Goal: Task Accomplishment & Management: Manage account settings

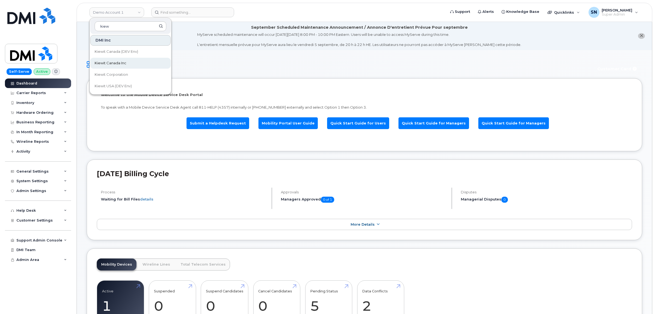
type input "kiew"
click at [125, 58] on link "Kiewit Canada Inc" at bounding box center [130, 63] width 80 height 11
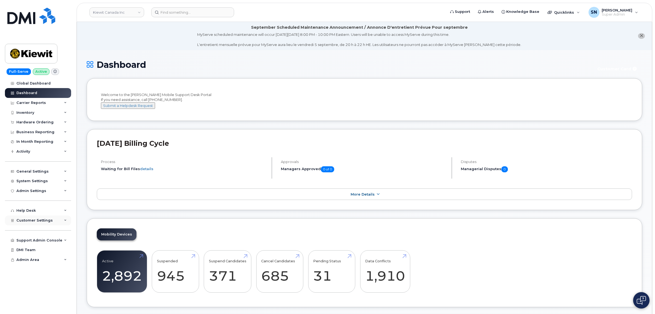
click at [44, 223] on div "Customer Settings" at bounding box center [34, 220] width 36 height 4
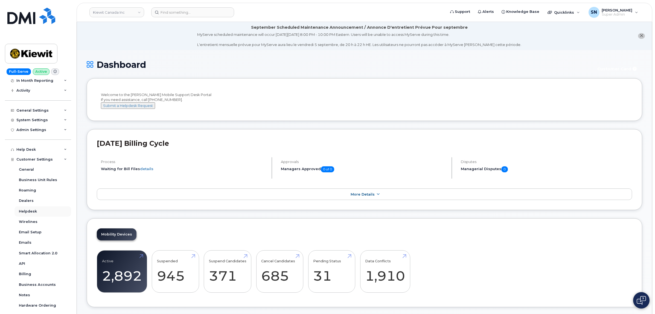
scroll to position [110, 0]
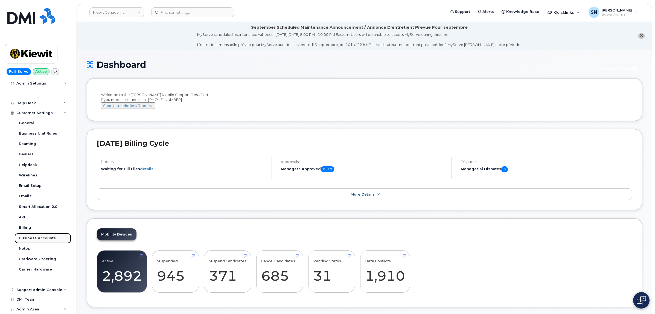
click at [42, 236] on div "Business Accounts" at bounding box center [37, 238] width 37 height 5
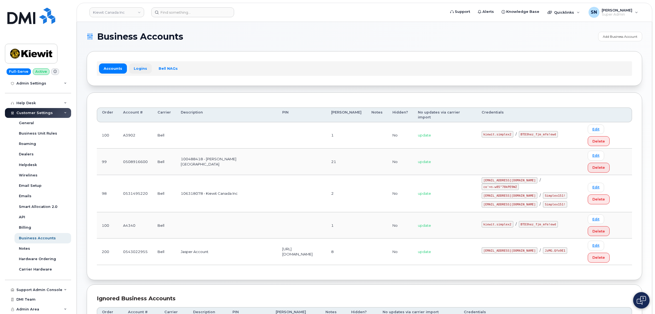
click at [142, 67] on link "Logins" at bounding box center [140, 68] width 23 height 10
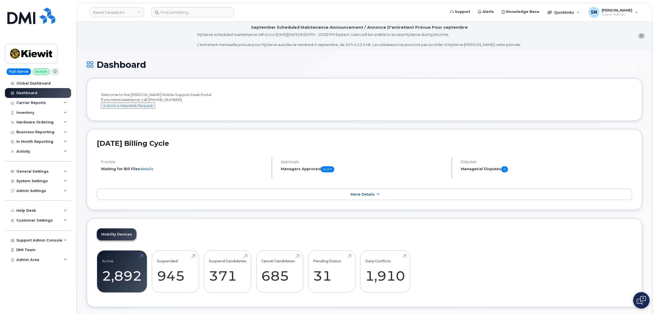
click at [642, 36] on icon "close notification" at bounding box center [641, 36] width 4 height 4
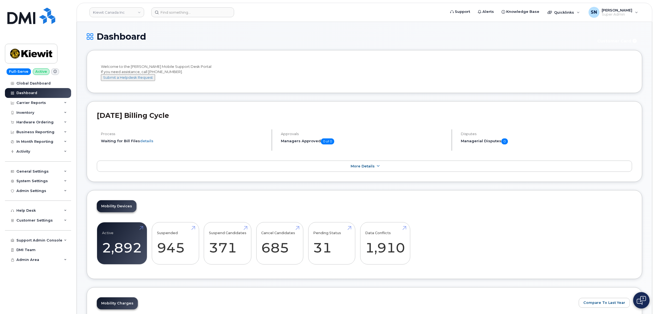
click at [418, 36] on h1 "Dashboard" at bounding box center [338, 37] width 503 height 10
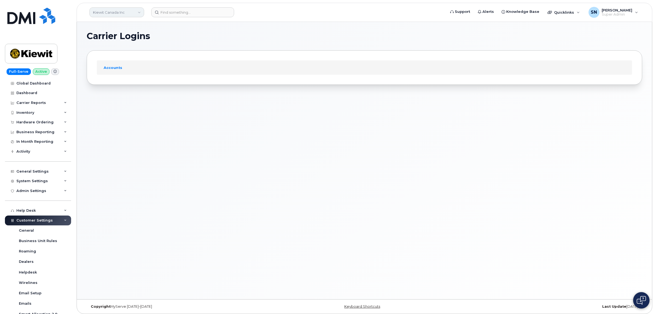
click at [102, 16] on link "Kiewit Canada Inc" at bounding box center [116, 12] width 55 height 10
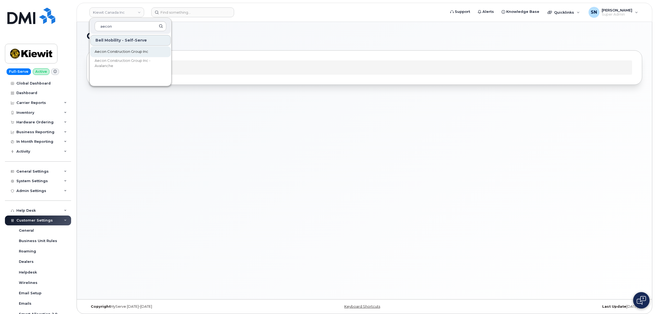
type input "aecon"
click at [127, 49] on span "Aecon Construction Group Inc" at bounding box center [122, 51] width 54 height 5
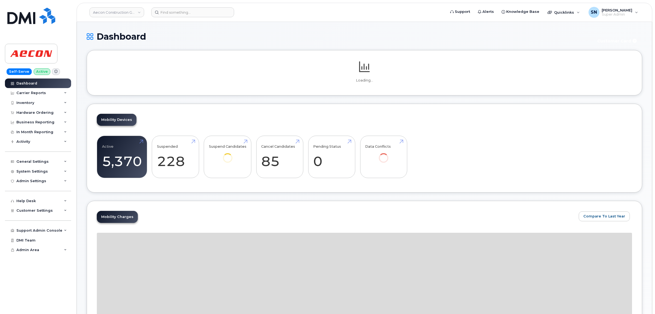
drag, startPoint x: 0, startPoint y: 0, endPoint x: 209, endPoint y: 35, distance: 212.1
click at [209, 35] on h1 "Dashboard" at bounding box center [338, 37] width 503 height 10
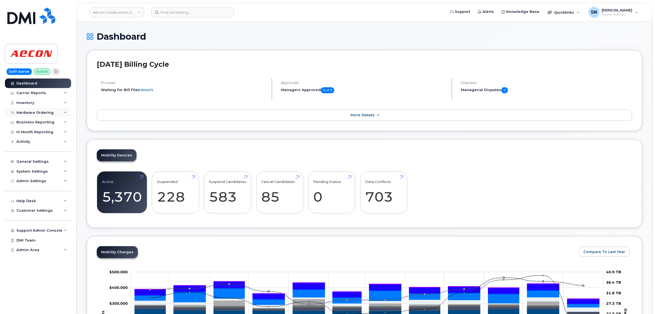
click at [33, 115] on div "Hardware Ordering" at bounding box center [38, 113] width 66 height 10
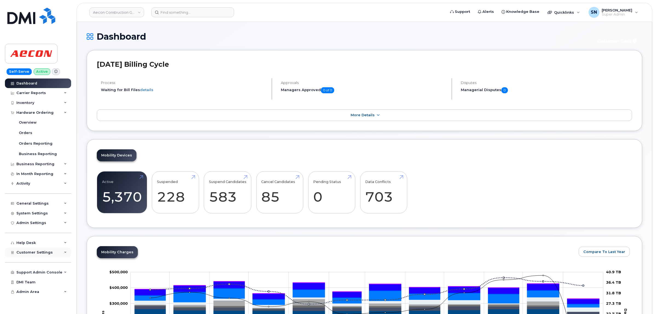
click at [28, 257] on div "Customer Settings" at bounding box center [38, 252] width 66 height 10
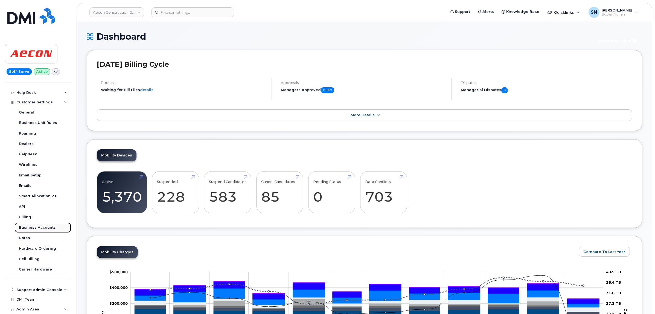
click at [41, 227] on div "Business Accounts" at bounding box center [37, 227] width 37 height 5
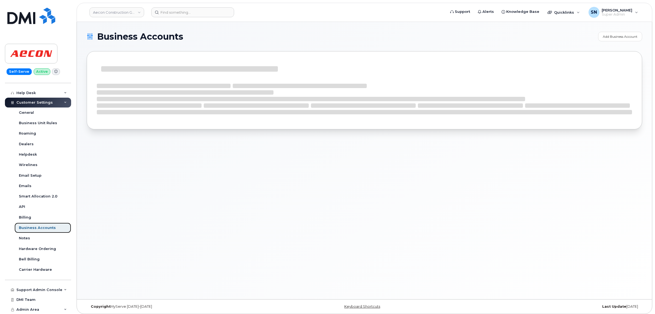
scroll to position [110, 0]
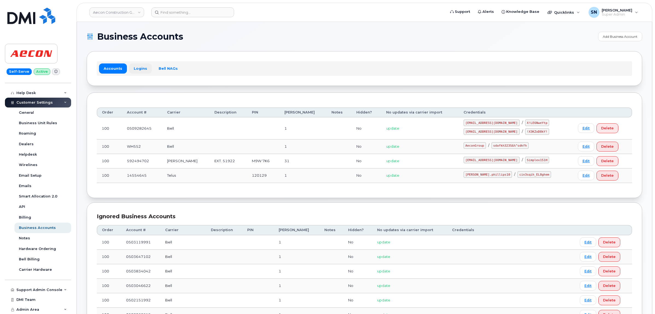
click at [137, 71] on link "Logins" at bounding box center [140, 68] width 23 height 10
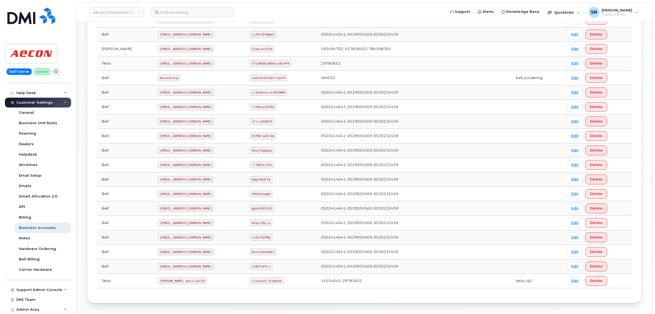
scroll to position [194, 0]
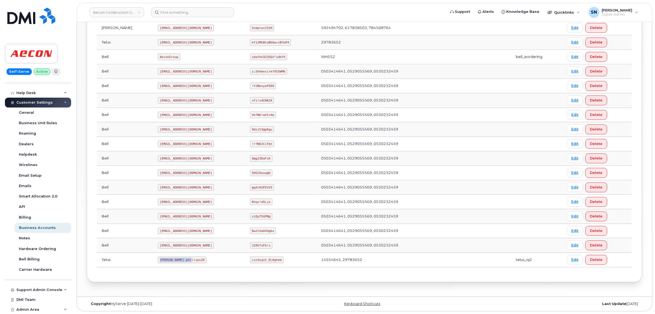
drag, startPoint x: 136, startPoint y: 260, endPoint x: 165, endPoint y: 262, distance: 29.1
click at [165, 262] on code "Taylor.phillips10" at bounding box center [182, 259] width 49 height 7
copy code "Taylor.phillips10"
drag, startPoint x: 243, startPoint y: 259, endPoint x: 273, endPoint y: 262, distance: 30.2
click at [273, 262] on td "cin3sqih_EL8ghem" at bounding box center [280, 260] width 71 height 14
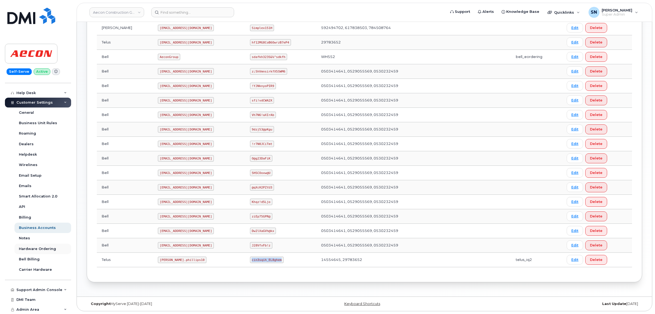
copy code "cin3sqih_EL8ghem"
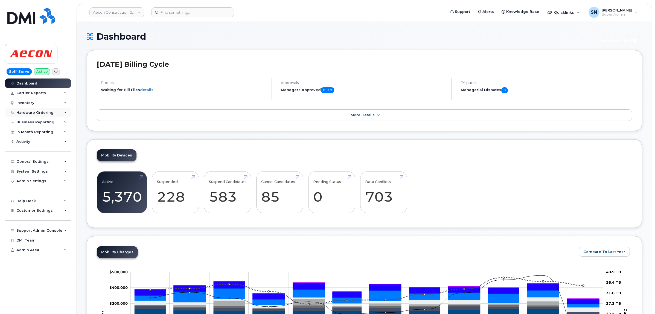
click at [45, 113] on div "Hardware Ordering" at bounding box center [34, 112] width 37 height 4
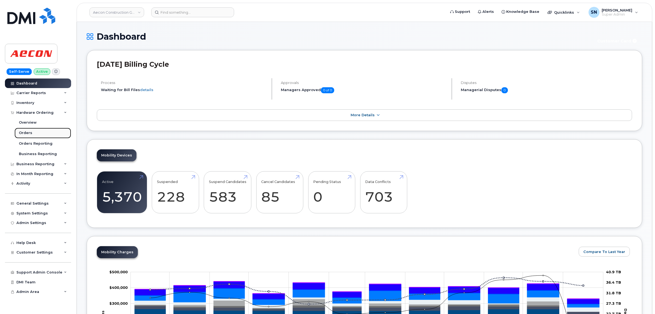
click at [30, 131] on div "Orders" at bounding box center [25, 132] width 13 height 5
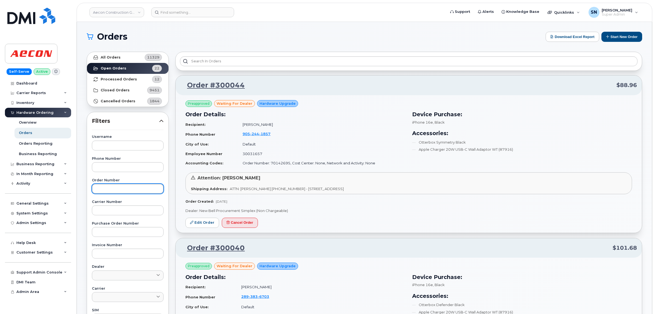
click at [129, 186] on input "text" at bounding box center [128, 189] width 72 height 10
paste input "299972"
type input "299972"
click at [106, 59] on strong "All Orders" at bounding box center [111, 57] width 20 height 4
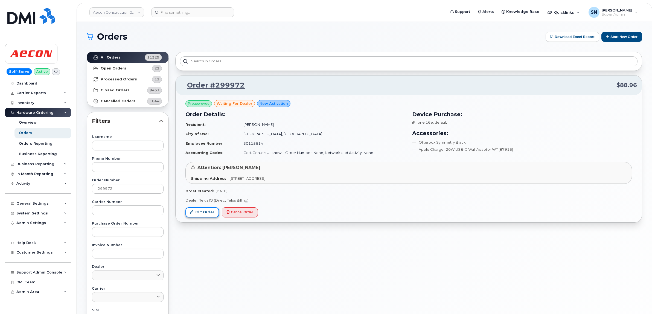
click at [194, 211] on link "Edit Order" at bounding box center [202, 212] width 34 height 10
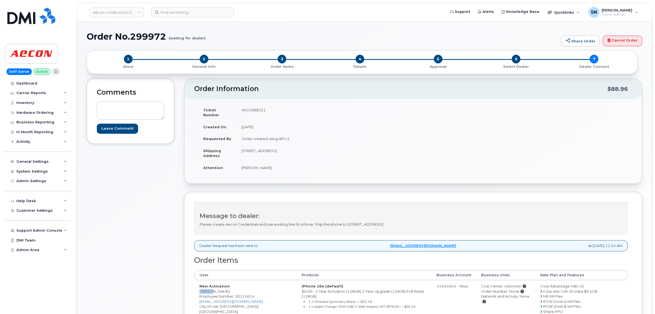
drag, startPoint x: 200, startPoint y: 287, endPoint x: 211, endPoint y: 288, distance: 10.8
click at [211, 288] on td "New Activation Adnan Yussuf Employee Number: 30115614 AYUSSUF@AECON.COM City of…" at bounding box center [245, 309] width 102 height 58
copy td "Adnan"
click at [219, 288] on td "New Activation Adnan Yussuf Employee Number: 30115614 AYUSSUF@AECON.COM City of…" at bounding box center [245, 309] width 102 height 58
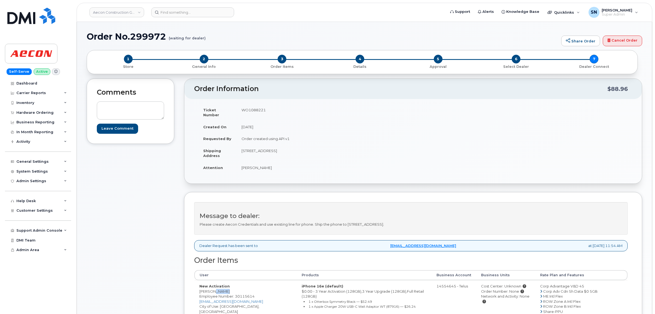
copy td "Yussuf"
click at [228, 303] on td "New Activation Adnan Yussuf Employee Number: 30115614 AYUSSUF@AECON.COM City of…" at bounding box center [245, 309] width 102 height 58
copy td "Toronto"
click at [252, 108] on td "WO1088221" at bounding box center [322, 112] width 173 height 17
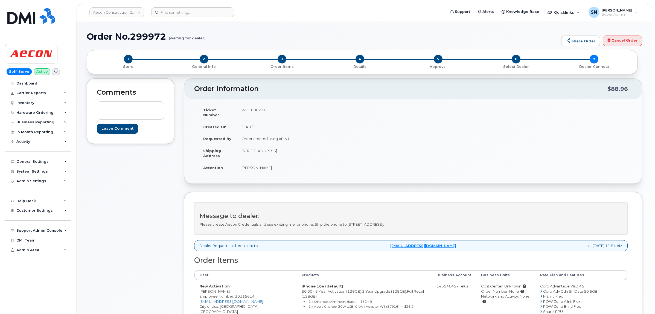
click at [252, 108] on td "WO1088221" at bounding box center [322, 112] width 173 height 17
copy td "WO1088221"
drag, startPoint x: 241, startPoint y: 164, endPoint x: 253, endPoint y: 165, distance: 12.6
click at [253, 165] on td "Adnan Yussuf" at bounding box center [322, 168] width 173 height 12
copy td "Adnan"
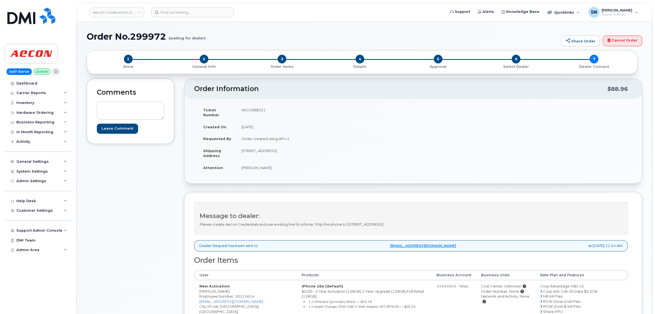
click at [259, 162] on td "Adnan Yussuf" at bounding box center [322, 168] width 173 height 12
copy td "Yussuf"
drag, startPoint x: 242, startPoint y: 146, endPoint x: 276, endPoint y: 148, distance: 33.5
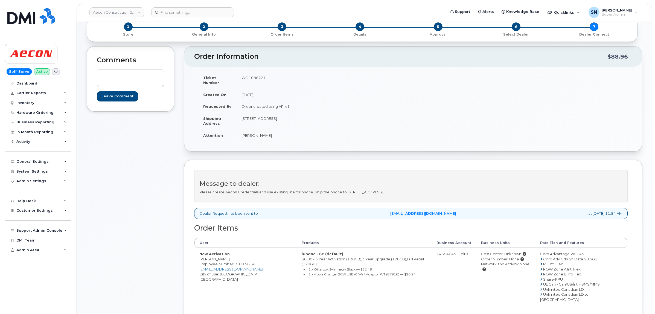
scroll to position [103, 0]
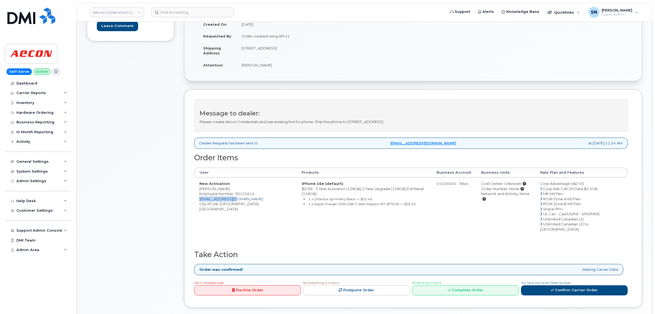
drag, startPoint x: 244, startPoint y: 195, endPoint x: 200, endPoint y: 196, distance: 43.8
click at [200, 196] on td "New Activation [PERSON_NAME] Employee Number: 30115614 [EMAIL_ADDRESS][DOMAIN_N…" at bounding box center [245, 206] width 102 height 58
copy link "[EMAIL_ADDRESS][DOMAIN_NAME]"
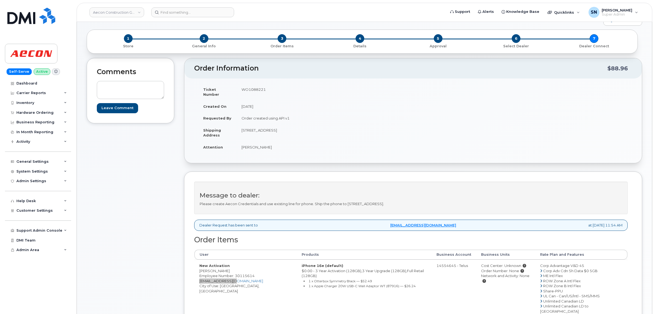
scroll to position [0, 0]
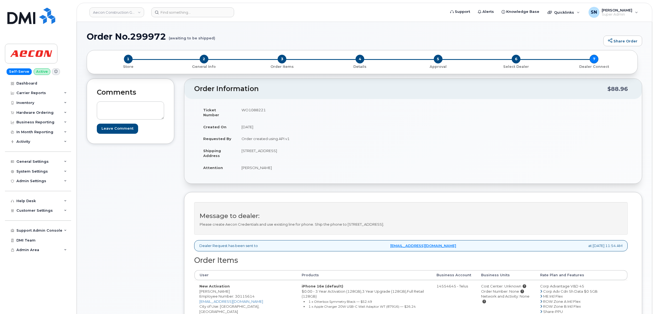
click at [114, 239] on div "Comments Leave Comment" at bounding box center [130, 248] width 87 height 340
click at [121, 201] on div "Comments Leave Comment" at bounding box center [130, 248] width 87 height 340
click at [109, 207] on div "Comments Leave Comment" at bounding box center [130, 248] width 87 height 340
click at [39, 114] on div "Hardware Ordering" at bounding box center [34, 112] width 37 height 4
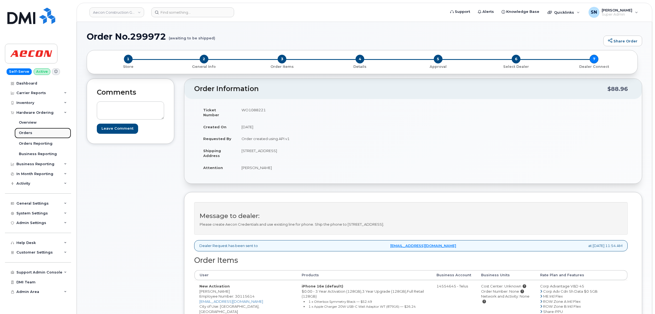
click at [29, 130] on link "Orders" at bounding box center [42, 133] width 57 height 10
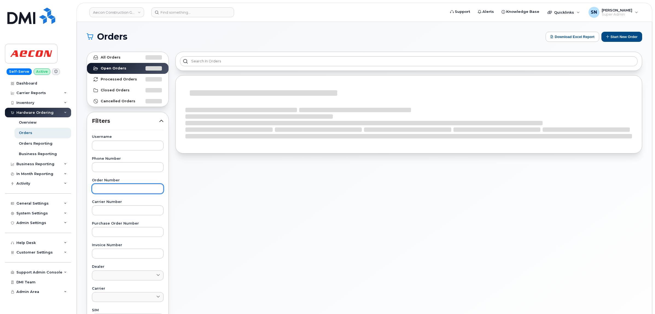
click at [131, 187] on input "text" at bounding box center [128, 189] width 72 height 10
paste input "299968"
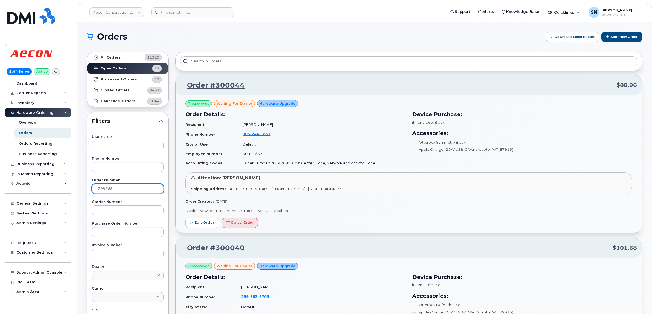
type input "299968"
click at [130, 59] on link "All Orders 11329" at bounding box center [127, 57] width 81 height 11
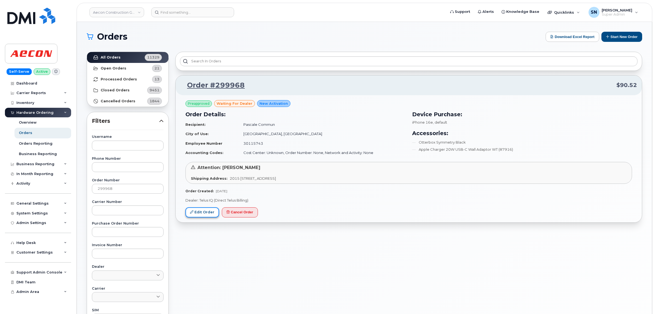
click at [198, 215] on link "Edit Order" at bounding box center [202, 212] width 34 height 10
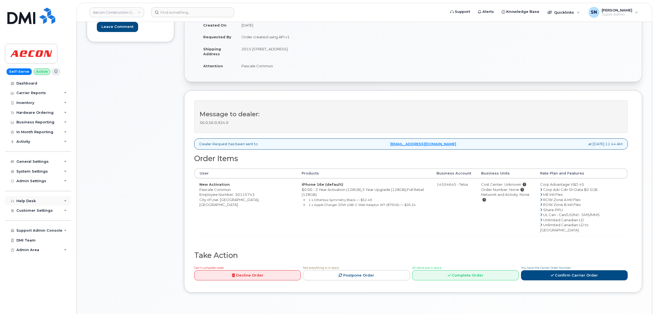
scroll to position [103, 0]
drag, startPoint x: 200, startPoint y: 184, endPoint x: 206, endPoint y: 184, distance: 6.0
click at [212, 185] on td "New Activation Pascale Commun Employee Number: 30115743 City of Use: Montreal, …" at bounding box center [245, 206] width 102 height 58
copy td "Pascale"
click at [221, 183] on td "New Activation Pascale Commun Employee Number: 30115743 City of Use: Montreal, …" at bounding box center [245, 206] width 102 height 58
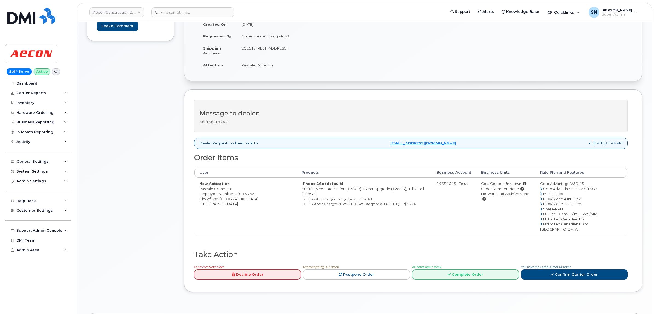
click at [221, 183] on td "New Activation Pascale Commun Employee Number: 30115743 City of Use: Montreal, …" at bounding box center [245, 206] width 102 height 58
copy td "Commun"
click at [229, 197] on td "New Activation Pascale Commun Employee Number: 30115743 City of Use: Montreal, …" at bounding box center [245, 206] width 102 height 58
copy td "Montreal"
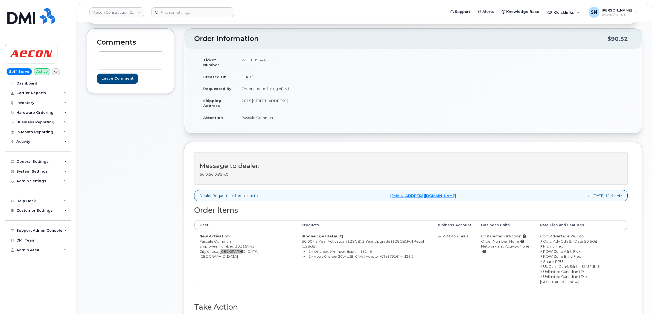
scroll to position [0, 0]
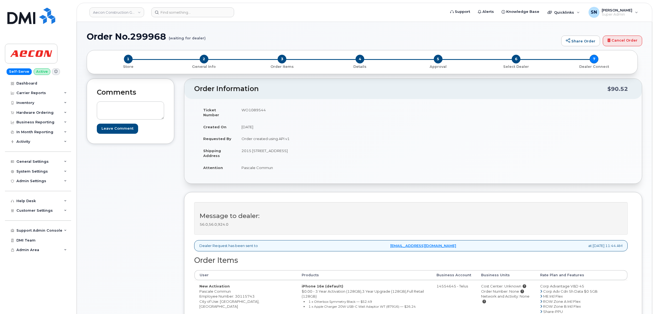
click at [249, 109] on td "WO1089544" at bounding box center [322, 112] width 173 height 17
copy td "WO1089544"
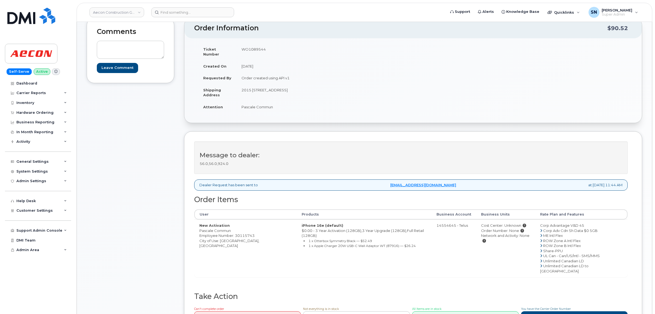
scroll to position [68, 0]
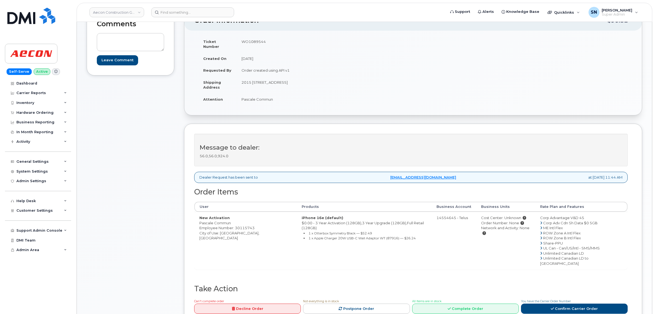
click at [201, 217] on td "New Activation Pascale Commun Employee Number: 30115743 City of Use: Montreal, …" at bounding box center [245, 241] width 102 height 58
copy td "Pascale"
click at [225, 219] on td "New Activation Pascale Commun Employee Number: 30115743 City of Use: Montreal, …" at bounding box center [245, 241] width 102 height 58
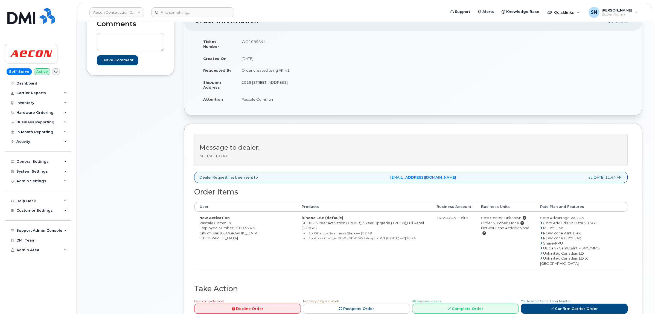
copy td "Commun"
drag, startPoint x: 242, startPoint y: 78, endPoint x: 267, endPoint y: 77, distance: 25.2
click at [267, 77] on td "2015 rue Peel, Bureau 600 Montreal QC H3A 1T8" at bounding box center [322, 84] width 173 height 17
copy td "2015 rue Peel"
drag, startPoint x: 270, startPoint y: 76, endPoint x: 289, endPoint y: 78, distance: 19.8
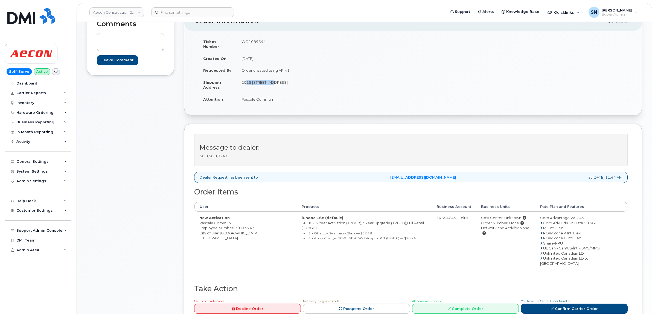
click at [289, 78] on td "2015 rue Peel, Bureau 600 Montreal QC H3A 1T8" at bounding box center [322, 84] width 173 height 17
copy td "Bureau 600"
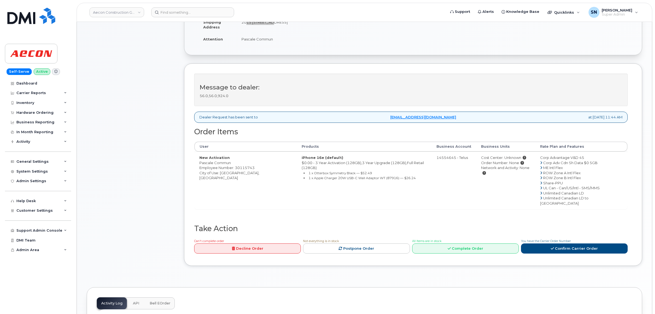
scroll to position [239, 0]
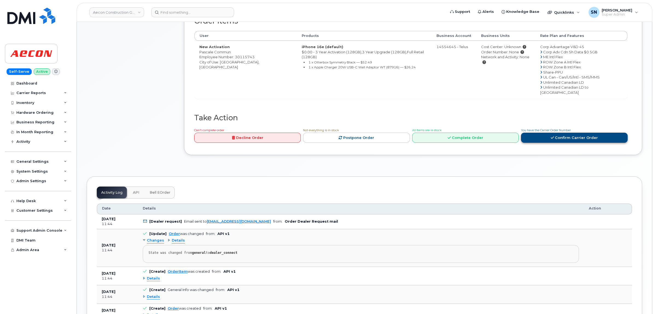
click at [551, 136] on icon at bounding box center [552, 138] width 3 height 4
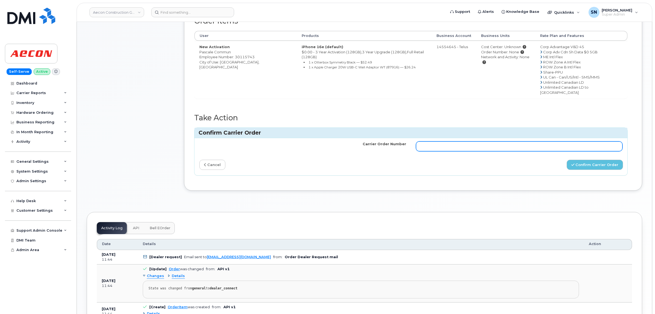
click at [543, 141] on input "Carrier Order Number" at bounding box center [519, 146] width 207 height 10
paste input "TL60025254"
type input "TL60025254"
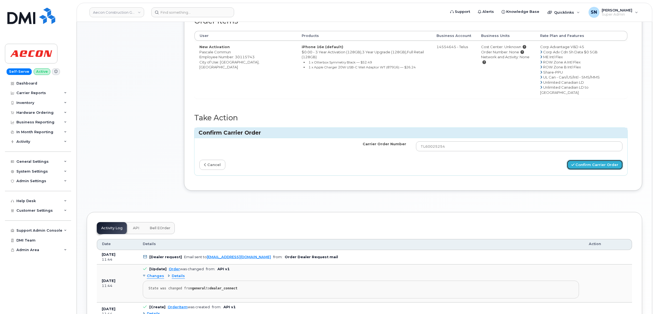
click at [582, 160] on button "Confirm Carrier Order" at bounding box center [594, 165] width 56 height 10
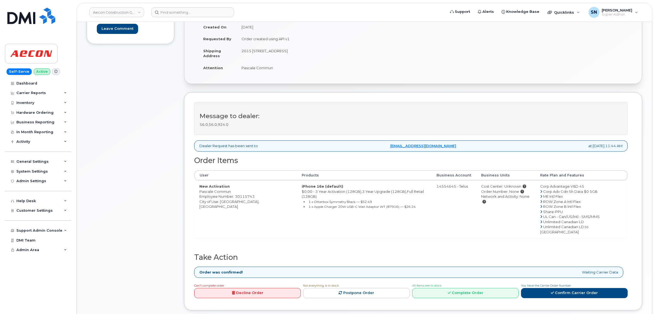
scroll to position [103, 0]
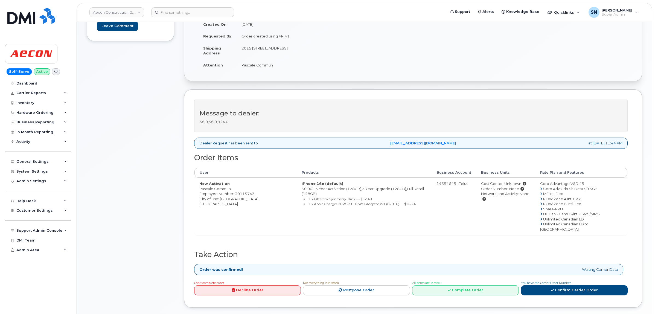
drag, startPoint x: 200, startPoint y: 185, endPoint x: 230, endPoint y: 186, distance: 30.4
click at [230, 186] on td "New Activation [PERSON_NAME] Commun Employee Number: 30115743 City of Use: [GEO…" at bounding box center [245, 206] width 102 height 58
copy td "Pascale Commun"
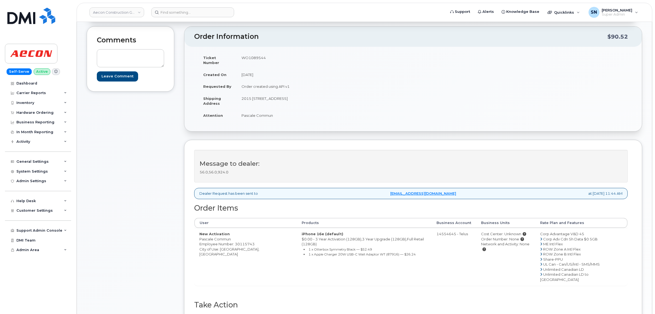
scroll to position [0, 0]
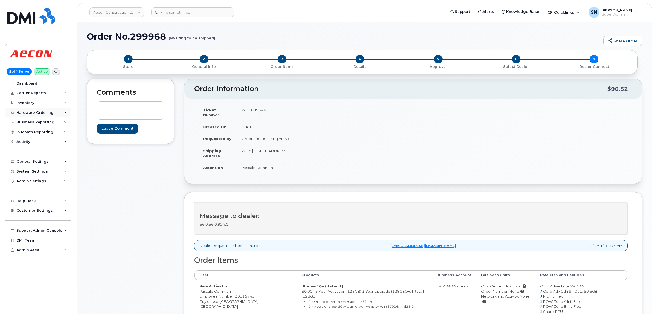
click at [37, 113] on div "Hardware Ordering" at bounding box center [34, 112] width 37 height 4
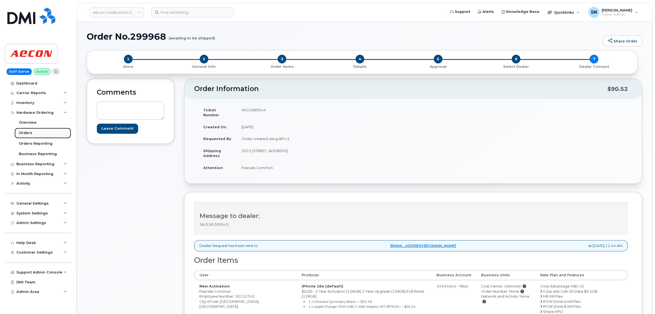
click at [37, 131] on link "Orders" at bounding box center [42, 133] width 57 height 10
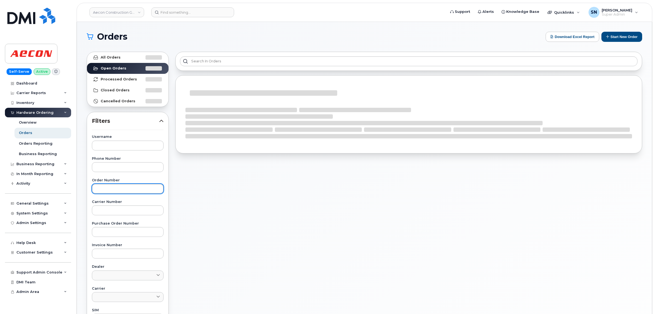
click at [120, 189] on input "text" at bounding box center [128, 189] width 72 height 10
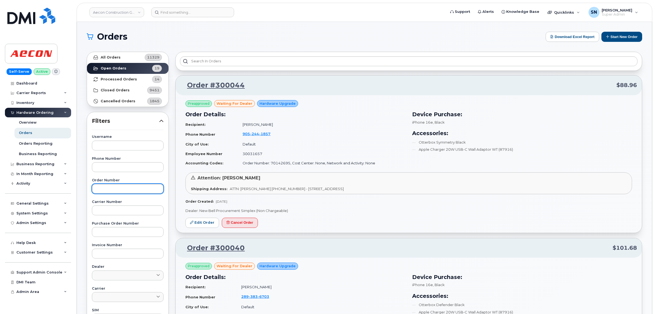
paste input "299615"
type input "299615"
click at [122, 59] on link "All Orders 11329" at bounding box center [127, 57] width 81 height 11
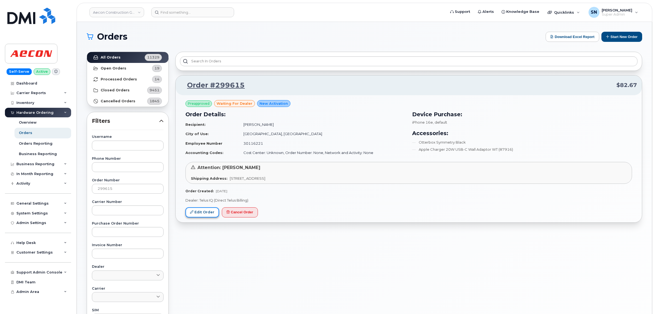
click at [196, 214] on link "Edit Order" at bounding box center [202, 212] width 34 height 10
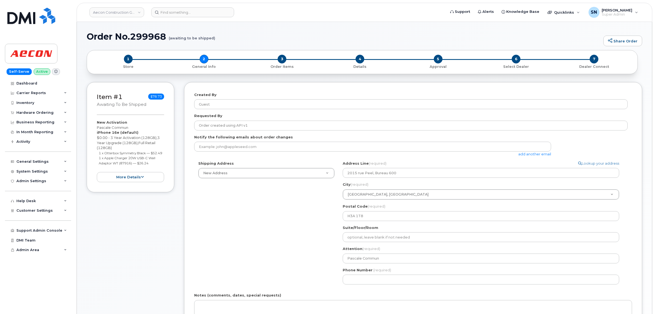
select select
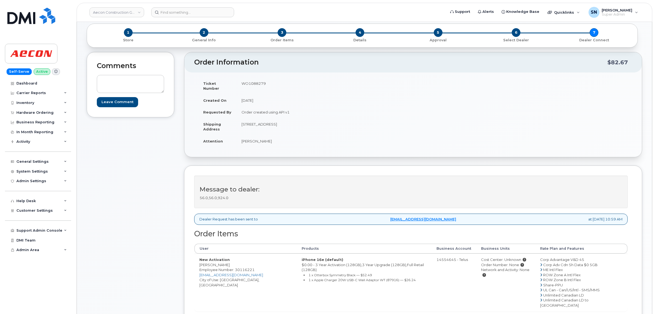
scroll to position [34, 0]
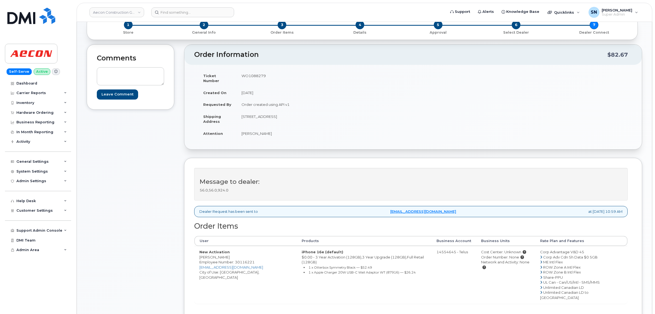
click at [179, 201] on div "Comments Leave Comment Order Information $82.67 Ticket Number WO1088279 Created…" at bounding box center [364, 206] width 555 height 324
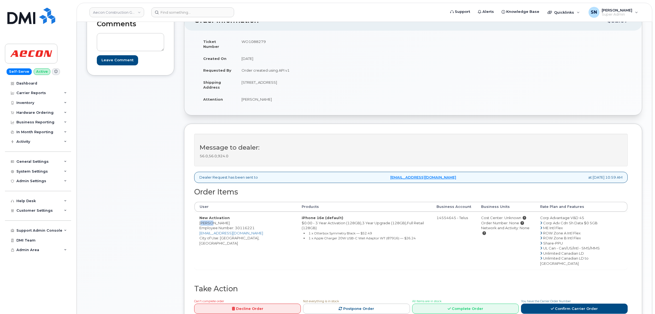
drag, startPoint x: 200, startPoint y: 218, endPoint x: 209, endPoint y: 220, distance: 9.9
click at [209, 220] on td "New Activation [PERSON_NAME] Employee Number: 30116221 [EMAIL_ADDRESS][DOMAIN_N…" at bounding box center [245, 241] width 102 height 58
copy td "Zahra"
click at [222, 219] on td "New Activation [PERSON_NAME] Employee Number: 30116221 [EMAIL_ADDRESS][DOMAIN_N…" at bounding box center [245, 241] width 102 height 58
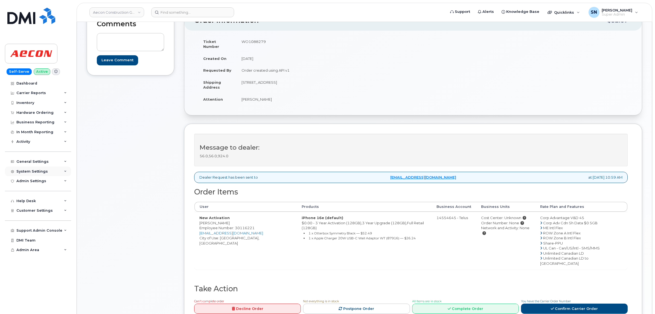
copy td "MacDonald"
click at [224, 233] on td "New Activation [PERSON_NAME] Employee Number: 30116221 [EMAIL_ADDRESS][DOMAIN_N…" at bounding box center [245, 241] width 102 height 58
copy td "Calgary"
click at [252, 39] on td "WO1088279" at bounding box center [322, 44] width 173 height 17
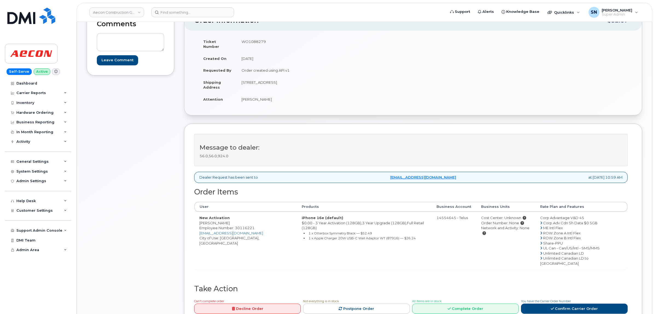
click at [252, 39] on td "WO1088279" at bounding box center [322, 44] width 173 height 17
copy td "WO1088279"
drag, startPoint x: 199, startPoint y: 219, endPoint x: 210, endPoint y: 219, distance: 11.2
click at [210, 219] on td "New Activation [PERSON_NAME] Employee Number: 30116221 [EMAIL_ADDRESS][DOMAIN_N…" at bounding box center [245, 241] width 102 height 58
click at [137, 208] on div "Comments Leave Comment" at bounding box center [130, 172] width 87 height 324
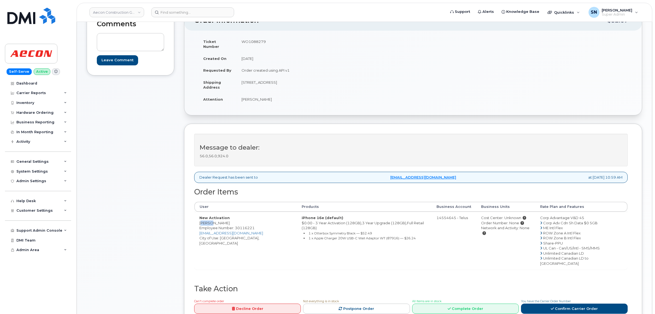
drag, startPoint x: 200, startPoint y: 220, endPoint x: 209, endPoint y: 220, distance: 9.0
click at [209, 220] on td "New Activation [PERSON_NAME] Employee Number: 30116221 [EMAIL_ADDRESS][DOMAIN_N…" at bounding box center [245, 241] width 102 height 58
copy td "Zahra"
click at [223, 219] on td "New Activation [PERSON_NAME] Employee Number: 30116221 [EMAIL_ADDRESS][DOMAIN_N…" at bounding box center [245, 241] width 102 height 58
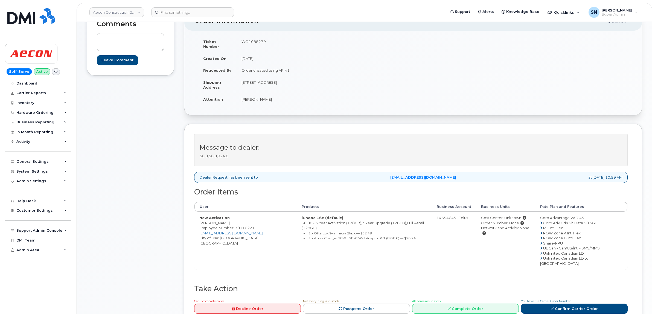
copy td "MacDonald"
copy td "9700 Endeavor Drive SE"
drag, startPoint x: 242, startPoint y: 77, endPoint x: 285, endPoint y: 78, distance: 42.7
click at [285, 78] on td "[STREET_ADDRESS]" at bounding box center [322, 84] width 173 height 17
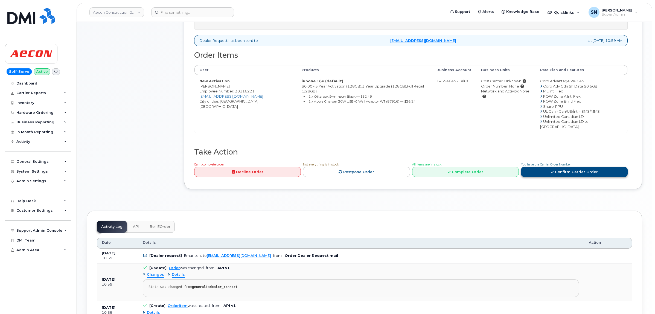
click at [526, 167] on link "Confirm Carrier Order" at bounding box center [574, 172] width 107 height 10
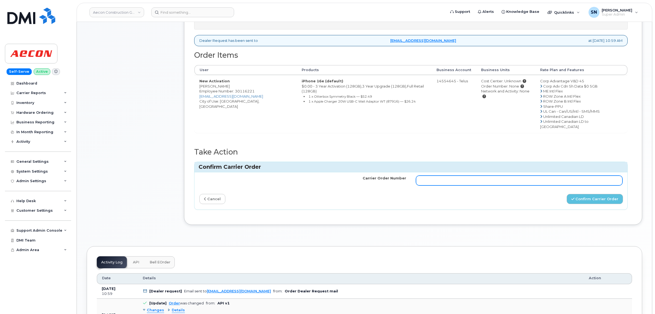
click at [524, 176] on input "Carrier Order Number" at bounding box center [519, 181] width 207 height 10
paste input "TL60025261"
type input "TL60025261"
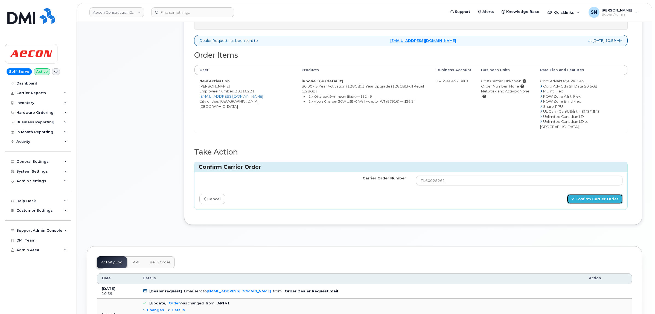
click at [577, 194] on button "Confirm Carrier Order" at bounding box center [594, 199] width 56 height 10
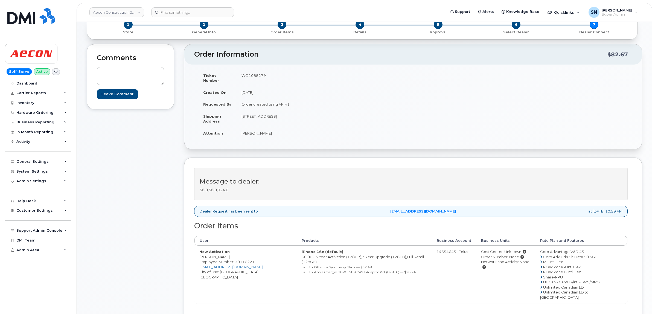
scroll to position [103, 0]
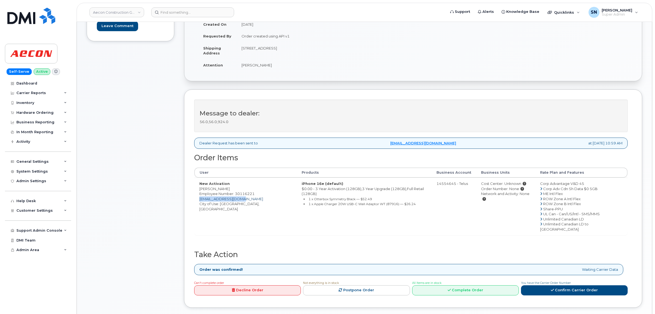
copy link "[EMAIL_ADDRESS][DOMAIN_NAME]"
drag, startPoint x: 254, startPoint y: 194, endPoint x: 200, endPoint y: 196, distance: 53.3
click at [200, 196] on td "New Activation [PERSON_NAME] Employee Number: 30116221 [EMAIL_ADDRESS][DOMAIN_N…" at bounding box center [245, 206] width 102 height 58
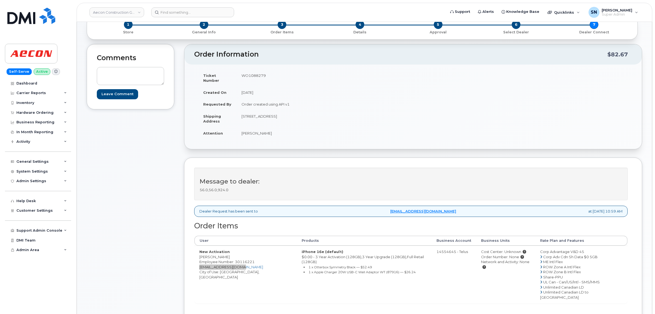
scroll to position [0, 0]
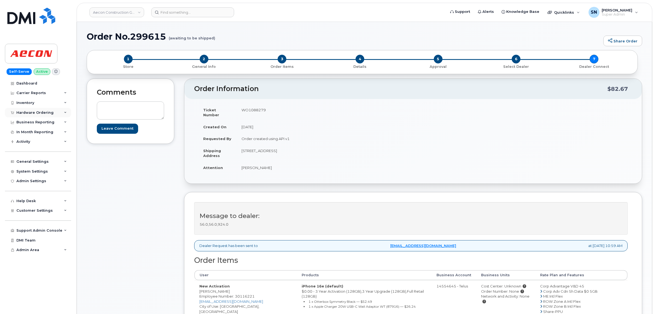
click at [40, 108] on div "Hardware Ordering" at bounding box center [38, 113] width 66 height 10
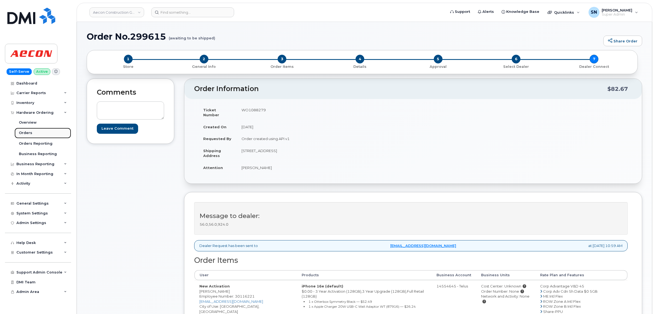
click at [36, 131] on link "Orders" at bounding box center [42, 133] width 57 height 10
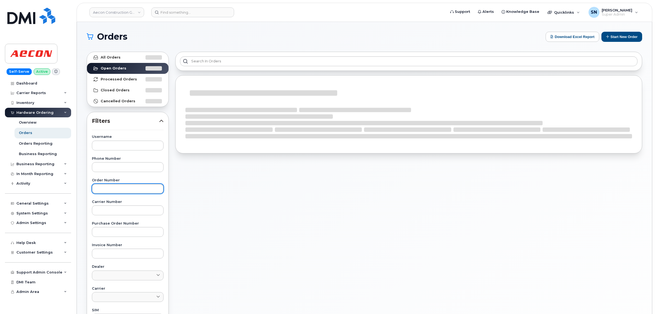
click at [126, 190] on input "text" at bounding box center [128, 189] width 72 height 10
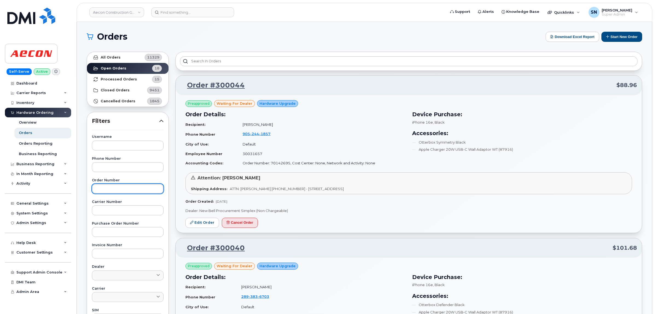
paste input "299595"
type input "299595"
click at [120, 60] on link "All Orders 11329" at bounding box center [127, 57] width 81 height 11
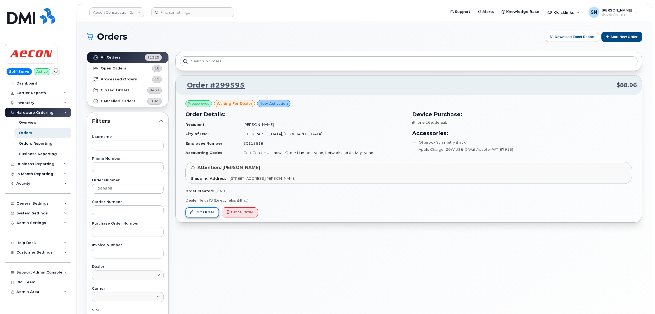
click at [206, 215] on link "Edit Order" at bounding box center [202, 212] width 34 height 10
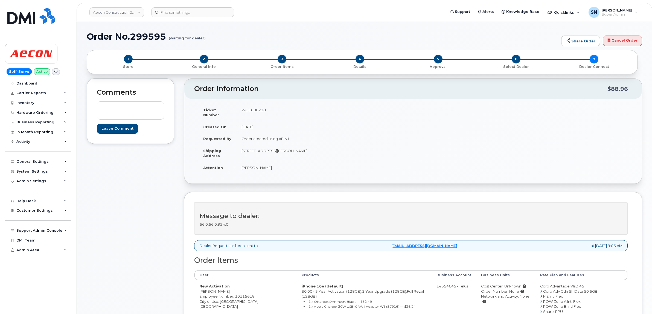
click at [202, 287] on td "New Activation [PERSON_NAME] Employee Number: 30115618 City of Use: [GEOGRAPHIC…" at bounding box center [245, 309] width 102 height 58
click at [205, 284] on td "New Activation [PERSON_NAME] Employee Number: 30115618 City of Use: [GEOGRAPHIC…" at bounding box center [245, 309] width 102 height 58
click at [201, 286] on td "New Activation [PERSON_NAME] Employee Number: 30115618 City of Use: [GEOGRAPHIC…" at bounding box center [245, 309] width 102 height 58
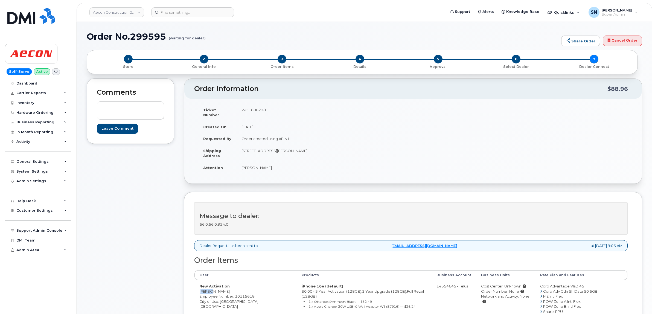
copy td "[PERSON_NAME]"
click at [211, 287] on td "New Activation [PERSON_NAME] Employee Number: 30115618 City of Use: [GEOGRAPHIC…" at bounding box center [245, 309] width 102 height 58
copy td "Bains"
click at [230, 297] on td "New Activation [PERSON_NAME] Employee Number: 30115618 City of Use: [GEOGRAPHIC…" at bounding box center [245, 309] width 102 height 58
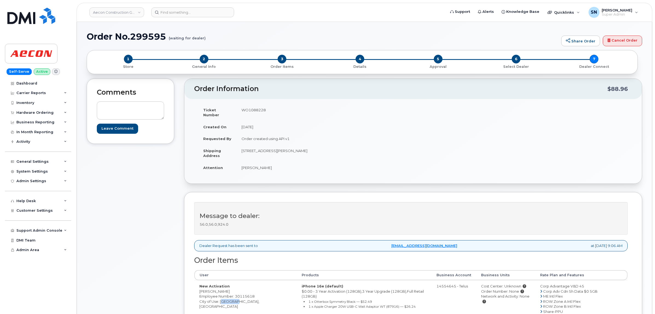
click at [230, 297] on td "New Activation [PERSON_NAME] Employee Number: 30115618 City of Use: [GEOGRAPHIC…" at bounding box center [245, 309] width 102 height 58
copy td "[GEOGRAPHIC_DATA]"
click at [256, 109] on td "WO1088228" at bounding box center [322, 112] width 173 height 17
copy td "WO1088228"
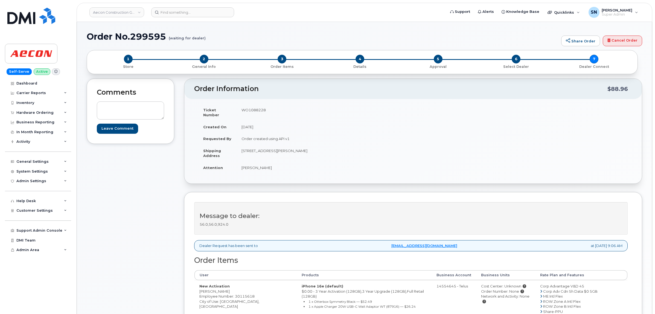
click at [203, 288] on td "New Activation [PERSON_NAME] Employee Number: 30115618 City of Use: [GEOGRAPHIC…" at bounding box center [245, 309] width 102 height 58
copy td "[PERSON_NAME]"
click at [209, 287] on td "New Activation [PERSON_NAME] Employee Number: 30115618 City of Use: [GEOGRAPHIC…" at bounding box center [245, 309] width 102 height 58
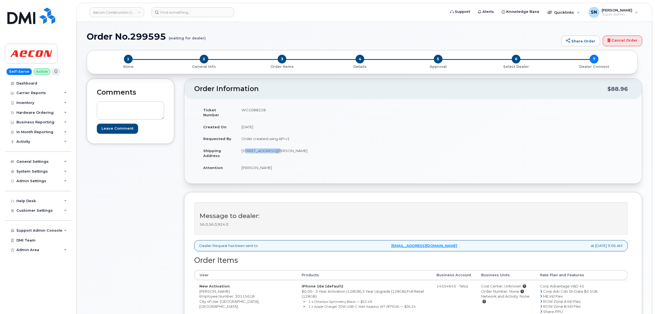
drag, startPoint x: 241, startPoint y: 145, endPoint x: 271, endPoint y: 148, distance: 30.2
click at [271, 148] on td "[STREET_ADDRESS][PERSON_NAME]" at bounding box center [322, 153] width 173 height 17
copy td "[STREET_ADDRESS][PERSON_NAME]"
click at [279, 153] on td "[STREET_ADDRESS][PERSON_NAME]" at bounding box center [322, 153] width 173 height 17
drag, startPoint x: 274, startPoint y: 147, endPoint x: 290, endPoint y: 147, distance: 16.4
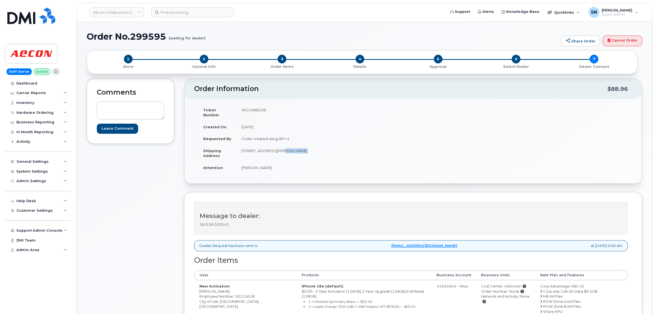
click at [290, 147] on td "[STREET_ADDRESS][PERSON_NAME]" at bounding box center [322, 153] width 173 height 17
copy td "Suite 105"
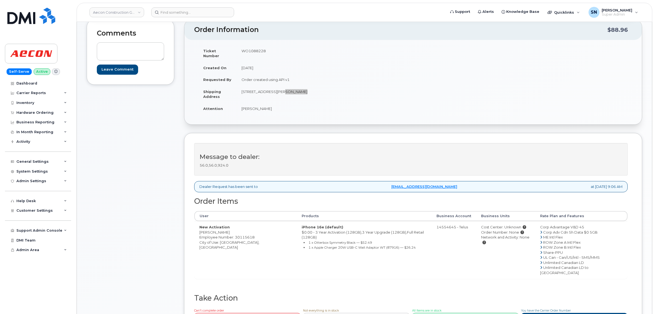
scroll to position [137, 0]
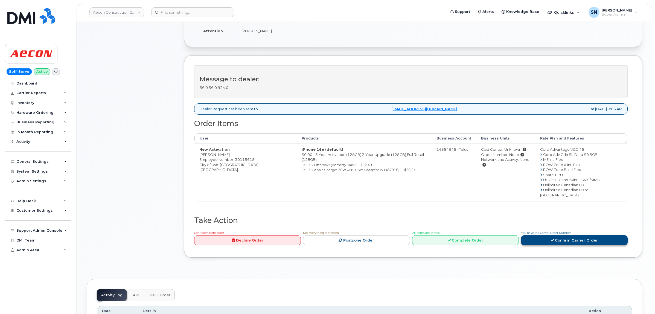
click at [566, 235] on link "Confirm Carrier Order" at bounding box center [574, 240] width 107 height 10
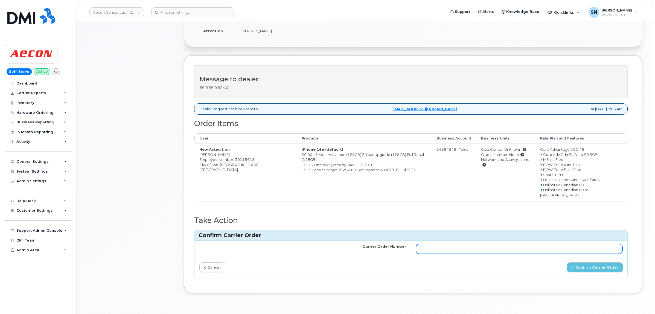
click at [528, 244] on input "Carrier Order Number" at bounding box center [519, 249] width 207 height 10
paste input "TL60025267"
type input "TL60025267"
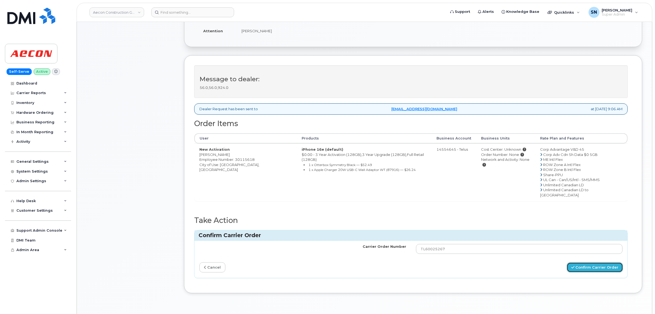
click at [597, 262] on button "Confirm Carrier Order" at bounding box center [594, 267] width 56 height 10
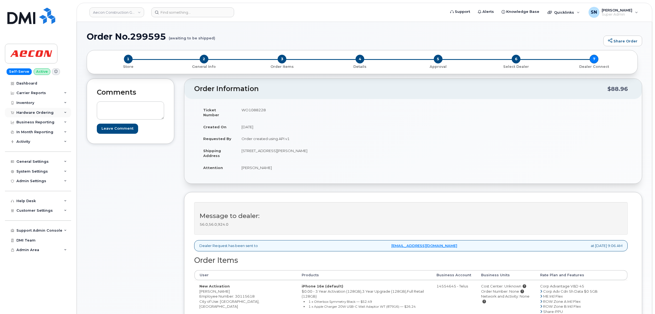
click at [39, 110] on div "Hardware Ordering" at bounding box center [38, 113] width 66 height 10
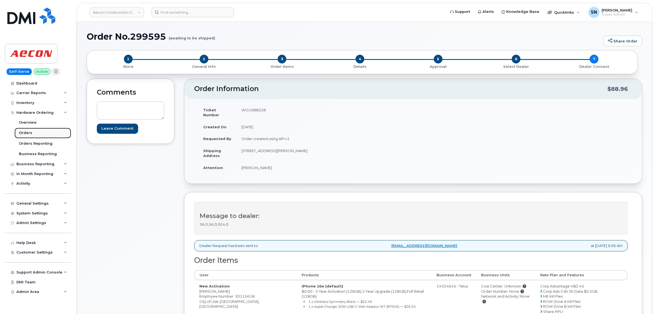
click at [37, 133] on link "Orders" at bounding box center [42, 133] width 57 height 10
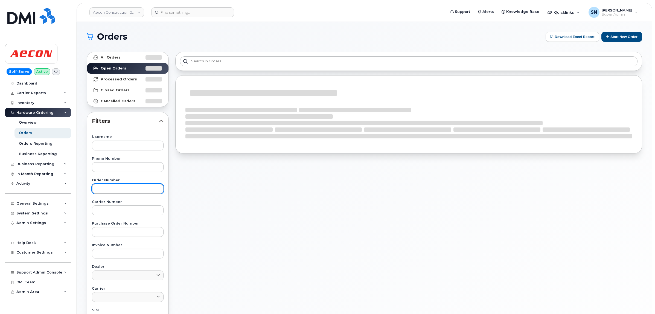
click at [123, 189] on input "text" at bounding box center [128, 189] width 72 height 10
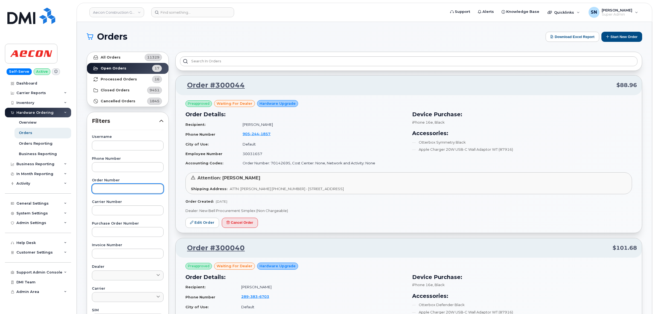
paste input "299691"
type input "299691"
click at [118, 59] on strong "All Orders" at bounding box center [111, 57] width 20 height 4
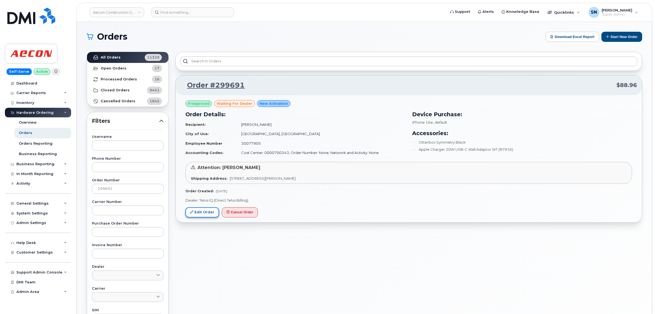
click at [207, 209] on link "Edit Order" at bounding box center [202, 212] width 34 height 10
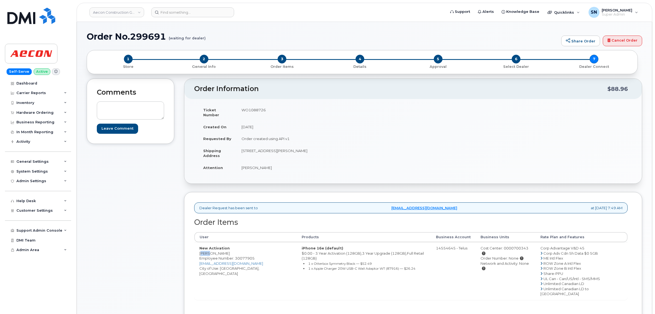
drag, startPoint x: 200, startPoint y: 248, endPoint x: 208, endPoint y: 249, distance: 8.8
click at [208, 249] on td "New Activation [PERSON_NAME] Employee Number: 30077905 [EMAIL_ADDRESS][DOMAIN_N…" at bounding box center [245, 271] width 102 height 58
copy td "Amir"
click at [222, 249] on td "New Activation [PERSON_NAME] Employee Number: 30077905 [EMAIL_ADDRESS][DOMAIN_N…" at bounding box center [245, 271] width 102 height 58
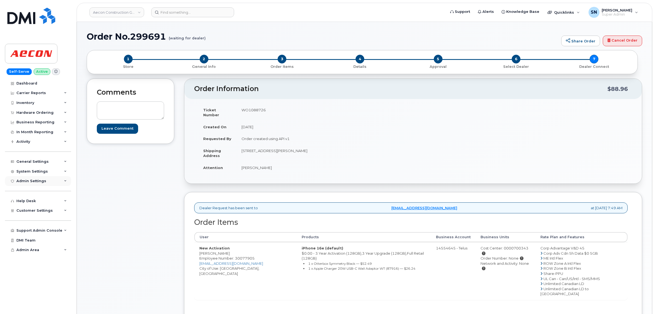
copy td "Ahmadnasab"
click at [226, 264] on td "New Activation [PERSON_NAME] Employee Number: 30077905 [EMAIL_ADDRESS][DOMAIN_N…" at bounding box center [245, 271] width 102 height 58
copy td "Toronto"
click at [249, 109] on td "WO1088726" at bounding box center [322, 112] width 173 height 17
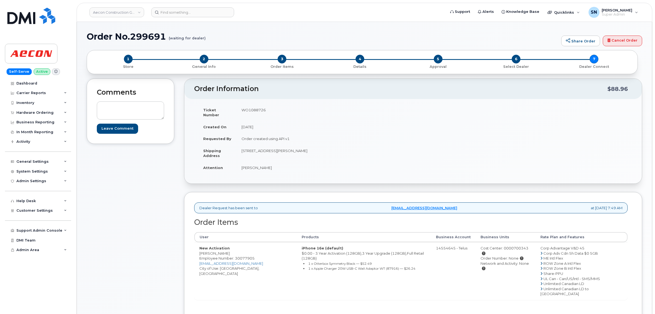
click at [249, 109] on td "WO1088726" at bounding box center [322, 112] width 173 height 17
copy td "WO1088726"
drag, startPoint x: 241, startPoint y: 162, endPoint x: 250, endPoint y: 163, distance: 8.8
click at [250, 163] on td "Amir Ahmadnasab" at bounding box center [322, 168] width 173 height 12
copy td "Amir"
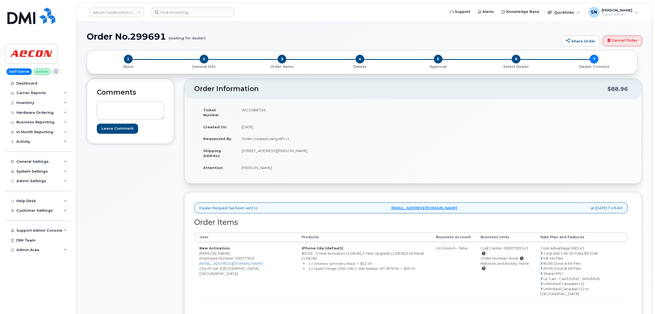
click at [265, 162] on td "Amir Ahmadnasab" at bounding box center [322, 168] width 173 height 12
copy td "Ahmadnasab"
drag, startPoint x: 242, startPoint y: 146, endPoint x: 270, endPoint y: 148, distance: 28.0
click at [270, 148] on td "55 Mancini Cres Richmond Hill ON L4E 0T1" at bounding box center [322, 153] width 173 height 17
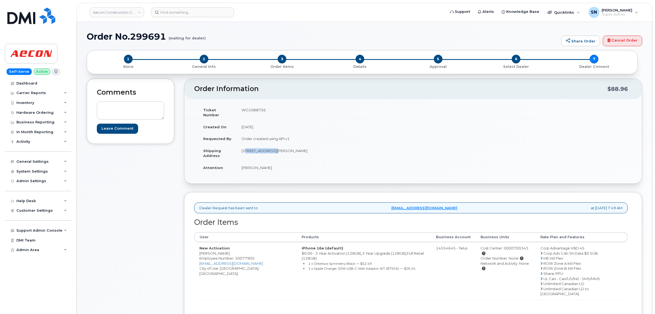
copy td "55 Mancini Cres"
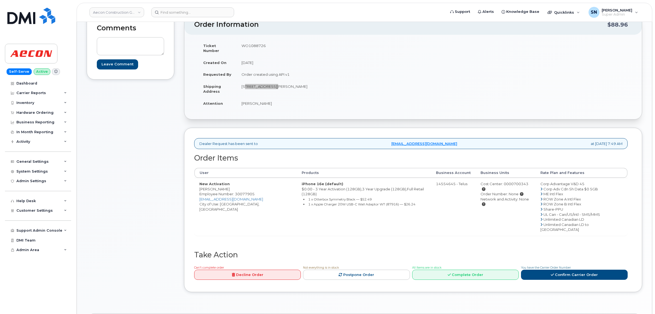
scroll to position [137, 0]
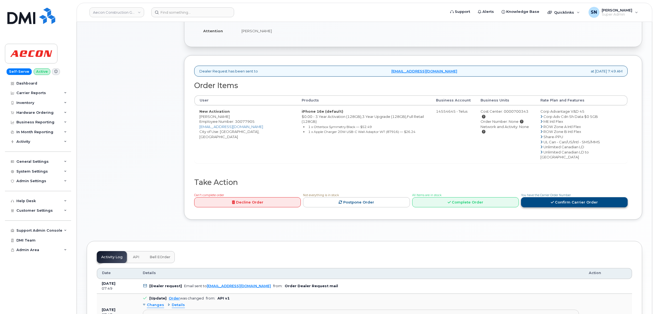
click at [575, 197] on link "Confirm Carrier Order" at bounding box center [574, 202] width 107 height 10
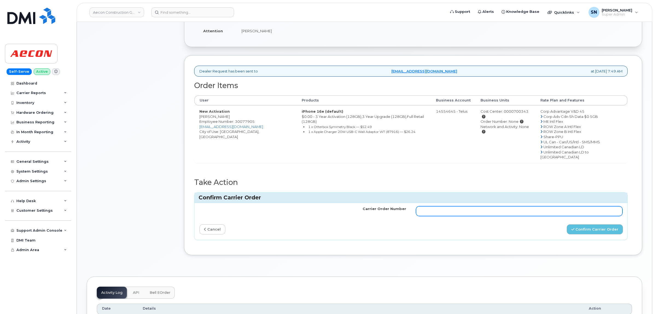
click at [523, 206] on input "Carrier Order Number" at bounding box center [519, 211] width 207 height 10
paste input "TL60025280"
type input "TL60025280"
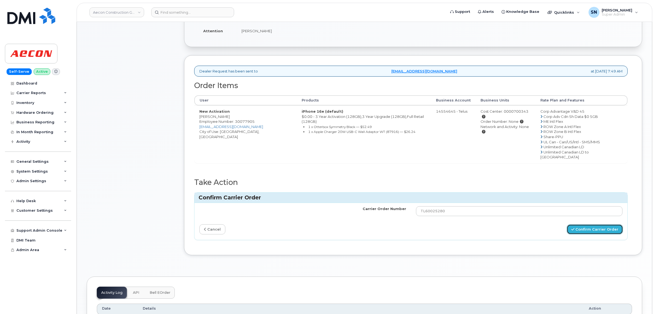
click at [583, 224] on button "Confirm Carrier Order" at bounding box center [594, 229] width 56 height 10
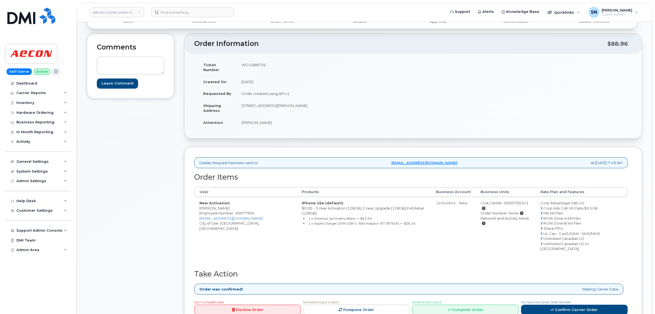
scroll to position [34, 0]
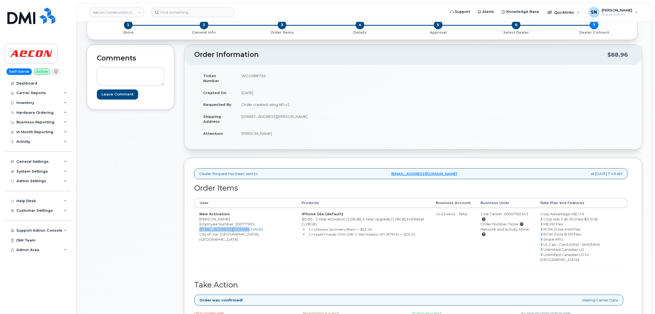
drag, startPoint x: 256, startPoint y: 223, endPoint x: 200, endPoint y: 227, distance: 56.2
click at [200, 227] on td "New Activation [PERSON_NAME] Employee Number: 30077905 [EMAIL_ADDRESS][DOMAIN_N…" at bounding box center [245, 237] width 102 height 58
copy link "[EMAIL_ADDRESS][DOMAIN_NAME]"
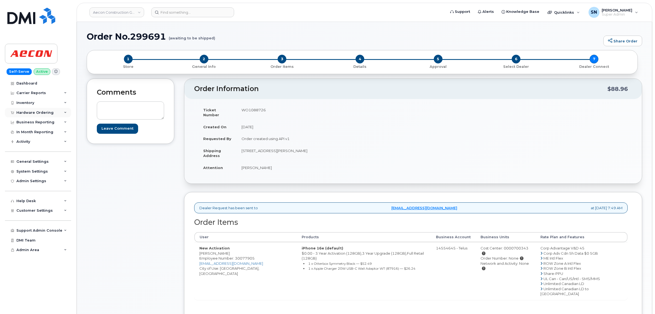
click at [38, 109] on div "Hardware Ordering" at bounding box center [38, 113] width 66 height 10
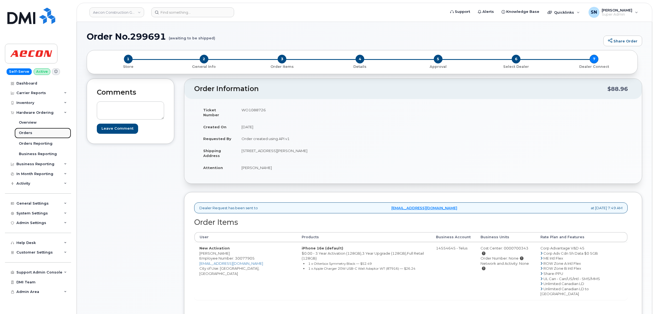
click at [29, 129] on link "Orders" at bounding box center [42, 133] width 57 height 10
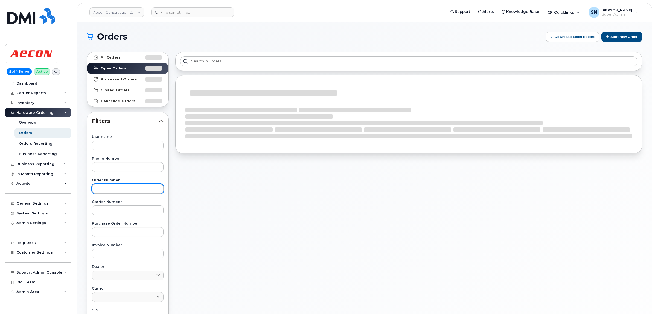
click at [113, 184] on input "text" at bounding box center [128, 189] width 72 height 10
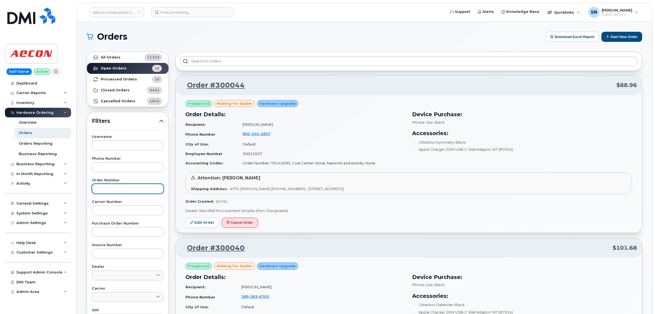
paste input "299990"
type input "299990"
click at [128, 55] on link "All Orders 11329" at bounding box center [127, 57] width 81 height 11
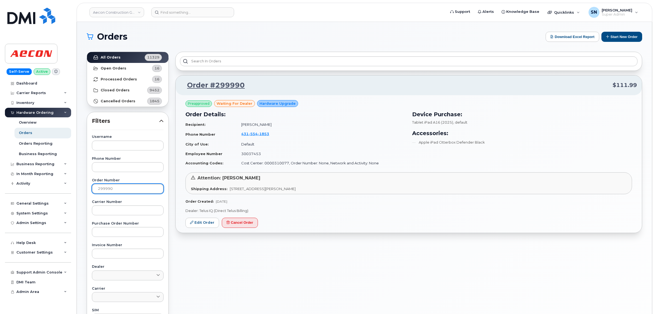
drag, startPoint x: 118, startPoint y: 189, endPoint x: 74, endPoint y: 185, distance: 44.2
click at [74, 185] on body "Aecon Construction Group Inc Support Alerts Knowledge Base Quicklinks Suspend /…" at bounding box center [327, 228] width 655 height 457
paste input "299616"
type input "299616"
click at [135, 55] on link "All Orders 11329" at bounding box center [127, 57] width 81 height 11
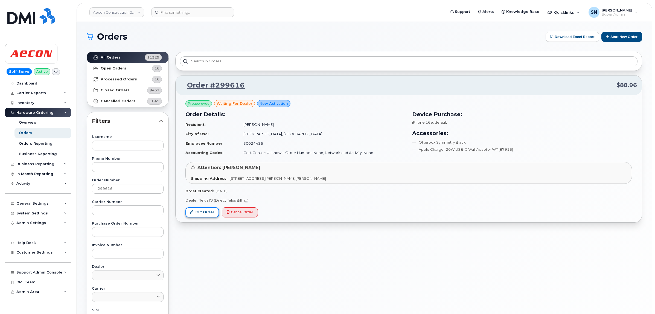
click at [203, 214] on link "Edit Order" at bounding box center [202, 212] width 34 height 10
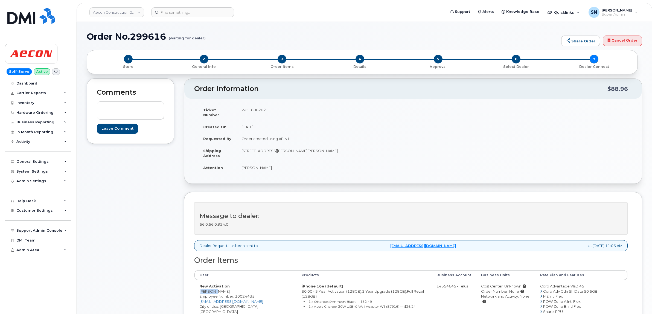
drag, startPoint x: 200, startPoint y: 286, endPoint x: 214, endPoint y: 289, distance: 14.5
click at [214, 289] on td "New Activation [PERSON_NAME] Employee Number: 30024435 [EMAIL_ADDRESS][DOMAIN_N…" at bounding box center [245, 309] width 102 height 58
copy td "[PERSON_NAME]"
click at [222, 289] on td "New Activation [PERSON_NAME] Employee Number: 30024435 [EMAIL_ADDRESS][DOMAIN_N…" at bounding box center [245, 309] width 102 height 58
click at [222, 288] on td "New Activation [PERSON_NAME] Employee Number: 30024435 [EMAIL_ADDRESS][DOMAIN_N…" at bounding box center [245, 309] width 102 height 58
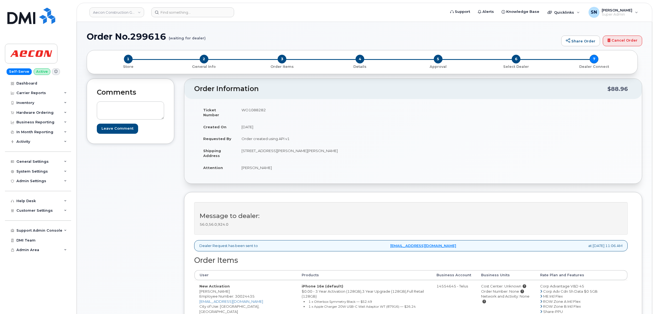
copy td "[PERSON_NAME]"
click at [227, 303] on td "New Activation [PERSON_NAME] Employee Number: 30024435 [EMAIL_ADDRESS][DOMAIN_N…" at bounding box center [245, 309] width 102 height 58
copy td "[GEOGRAPHIC_DATA]"
click at [261, 108] on td "WO1088282" at bounding box center [322, 112] width 173 height 17
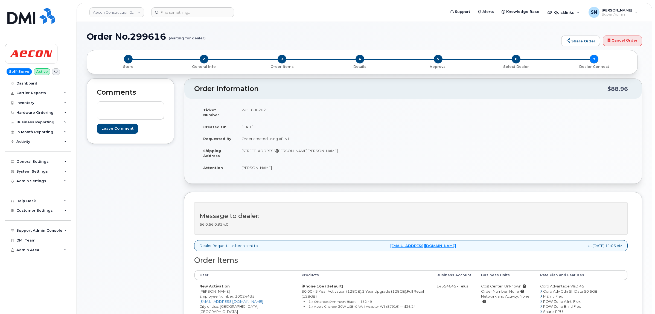
click at [261, 108] on td "WO1088282" at bounding box center [322, 112] width 173 height 17
copy td "WO1088282"
drag, startPoint x: 242, startPoint y: 163, endPoint x: 249, endPoint y: 168, distance: 8.9
click at [257, 168] on td "[PERSON_NAME]" at bounding box center [322, 168] width 173 height 12
copy td "Brandon"
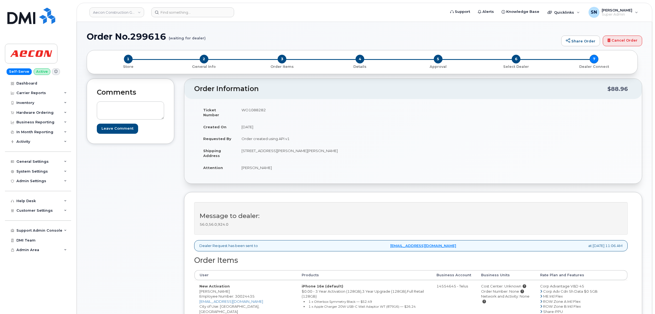
click at [260, 162] on td "[PERSON_NAME]" at bounding box center [322, 168] width 173 height 12
copy td "Foster"
drag, startPoint x: 242, startPoint y: 148, endPoint x: 291, endPoint y: 150, distance: 49.5
click at [291, 150] on td "[STREET_ADDRESS][PERSON_NAME][PERSON_NAME]" at bounding box center [322, 153] width 173 height 17
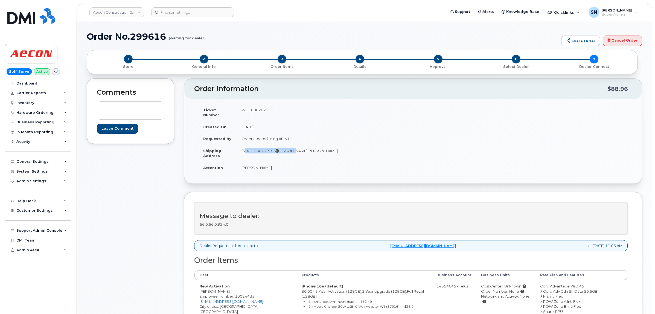
copy td "1465 PICKERING PARKWAY"
drag, startPoint x: 294, startPoint y: 145, endPoint x: 311, endPoint y: 148, distance: 16.4
click at [311, 148] on td "[STREET_ADDRESS][PERSON_NAME][PERSON_NAME]" at bounding box center [322, 153] width 173 height 17
copy td "UNIT 300"
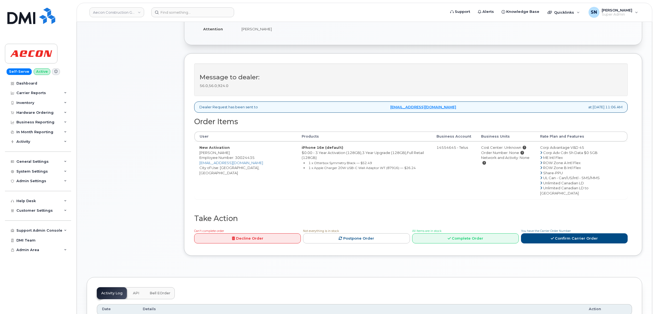
scroll to position [171, 0]
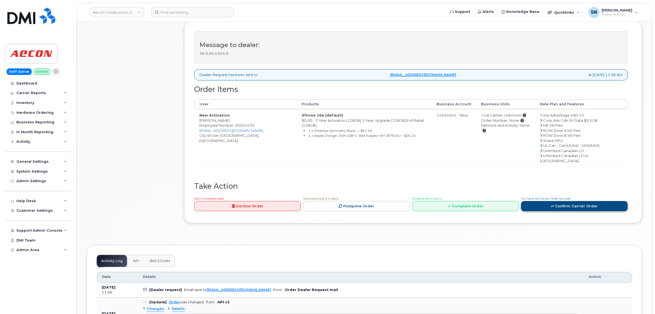
click at [572, 201] on link "Confirm Carrier Order" at bounding box center [574, 206] width 107 height 10
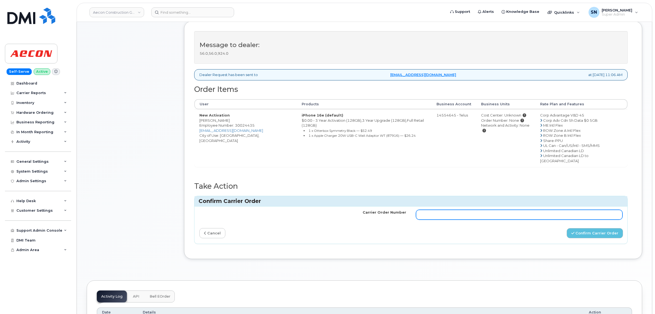
click at [498, 210] on input "Carrier Order Number" at bounding box center [519, 215] width 207 height 10
paste input "TL60025287"
type input "TL60025287"
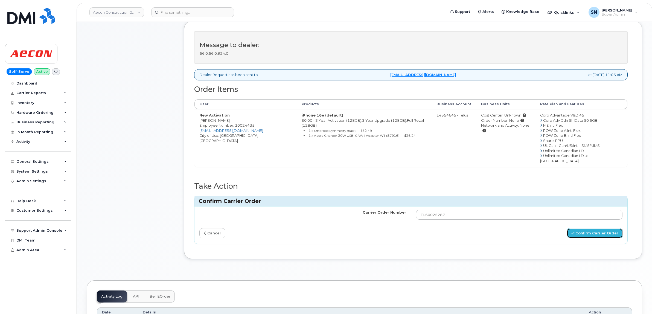
click at [596, 228] on button "Confirm Carrier Order" at bounding box center [594, 233] width 56 height 10
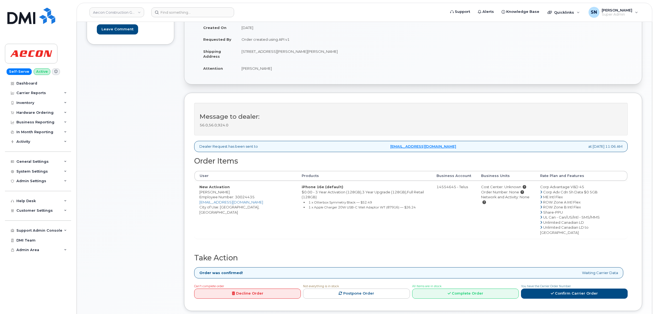
scroll to position [103, 0]
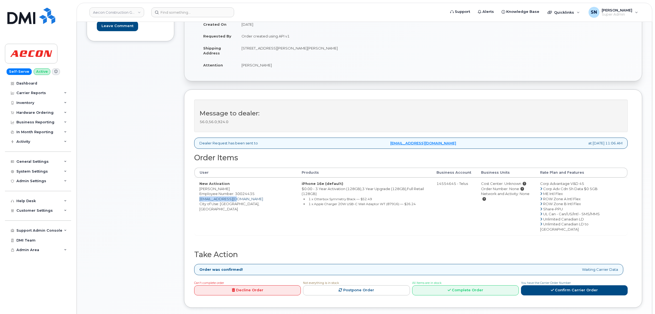
drag, startPoint x: 245, startPoint y: 194, endPoint x: 200, endPoint y: 195, distance: 45.1
click at [200, 195] on td "New Activation [PERSON_NAME] Employee Number: 30024435 [EMAIL_ADDRESS][DOMAIN_N…" at bounding box center [245, 206] width 102 height 58
copy link "[EMAIL_ADDRESS][DOMAIN_NAME]"
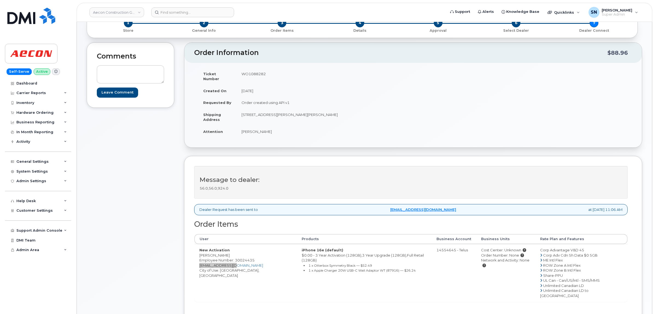
scroll to position [0, 0]
